Goal: Check status: Check status

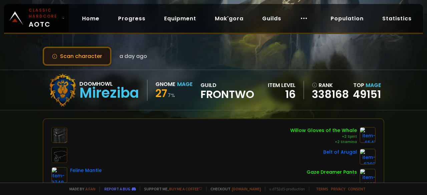
click at [81, 56] on button "Scan character" at bounding box center [77, 56] width 69 height 19
click at [96, 55] on button "Scan character" at bounding box center [77, 56] width 69 height 19
click at [88, 59] on button "Scan character" at bounding box center [77, 56] width 69 height 19
click at [77, 58] on button "Scan character" at bounding box center [77, 56] width 69 height 19
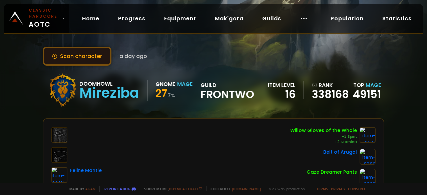
click at [77, 58] on button "Scan character" at bounding box center [77, 56] width 69 height 19
click at [75, 59] on button "Scan character" at bounding box center [77, 56] width 69 height 19
click at [75, 58] on button "Scan character" at bounding box center [77, 56] width 69 height 19
click at [76, 58] on button "Scan character" at bounding box center [77, 56] width 69 height 19
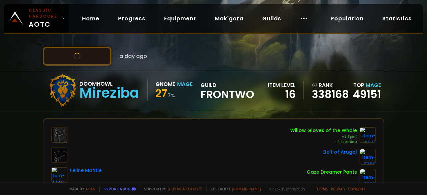
click at [76, 58] on button "Scan character" at bounding box center [77, 56] width 69 height 19
click at [77, 58] on button "Scan character" at bounding box center [77, 56] width 69 height 19
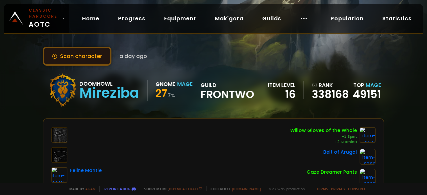
click at [81, 59] on button "Scan character" at bounding box center [77, 56] width 69 height 19
click at [92, 54] on button "Scan character" at bounding box center [77, 56] width 69 height 19
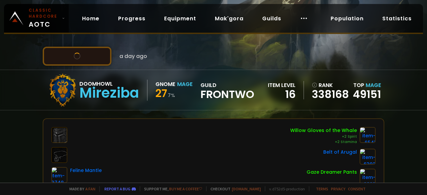
click at [92, 54] on button "Scan character" at bounding box center [77, 56] width 69 height 19
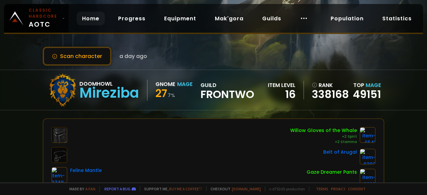
click at [97, 18] on link "Home" at bounding box center [91, 19] width 28 height 14
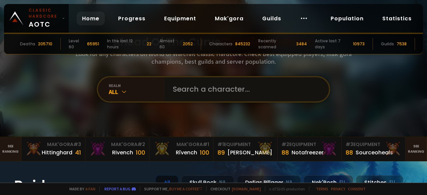
click at [188, 88] on input "text" at bounding box center [245, 89] width 152 height 24
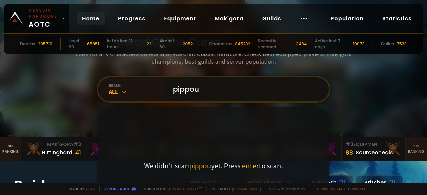
type input "pippout"
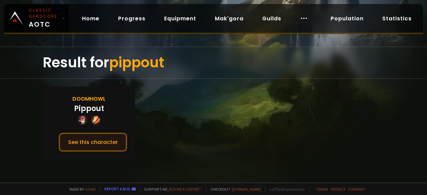
click at [102, 139] on button "See this character" at bounding box center [93, 142] width 68 height 19
